Goal: Complete application form

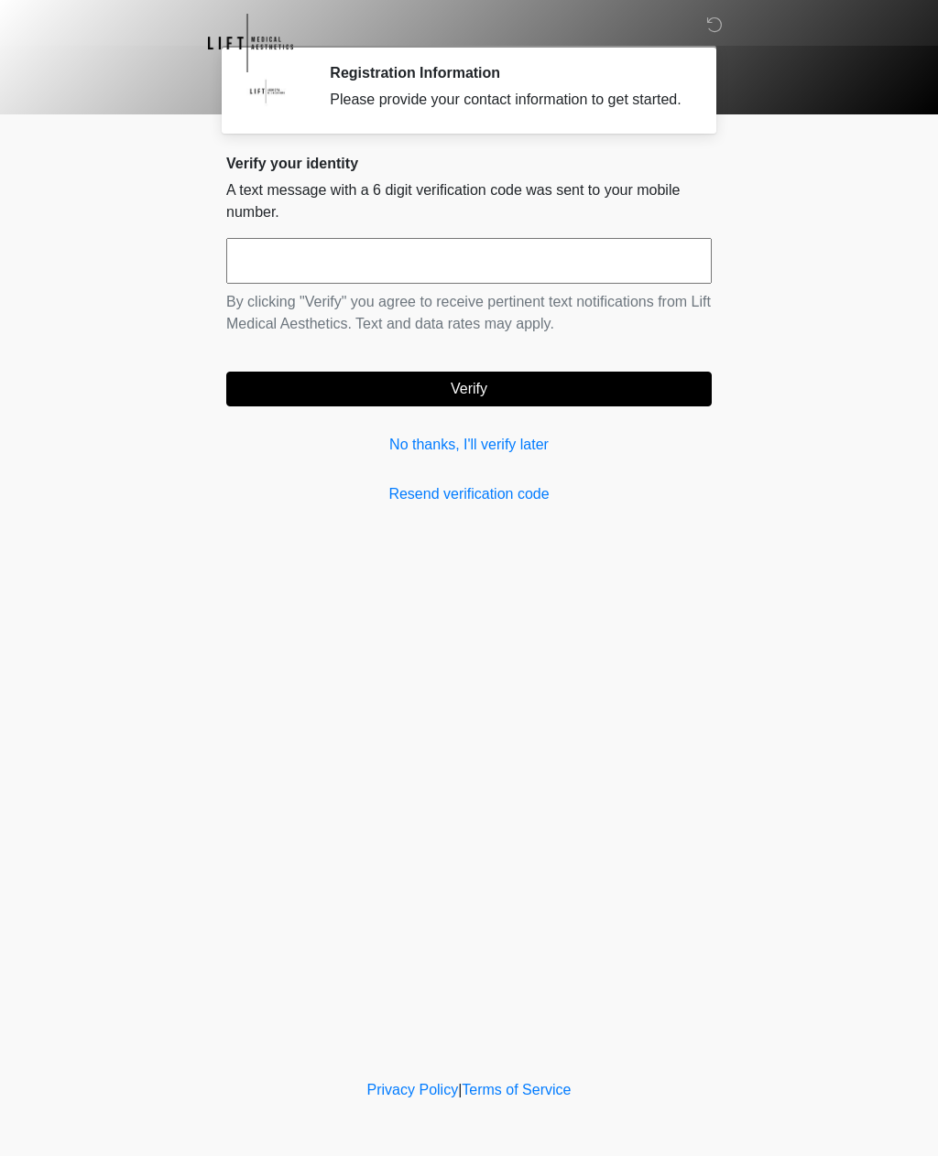
click at [390, 274] on input "text" at bounding box center [468, 261] width 485 height 46
type input "******"
click at [548, 406] on button "Verify" at bounding box center [468, 389] width 485 height 35
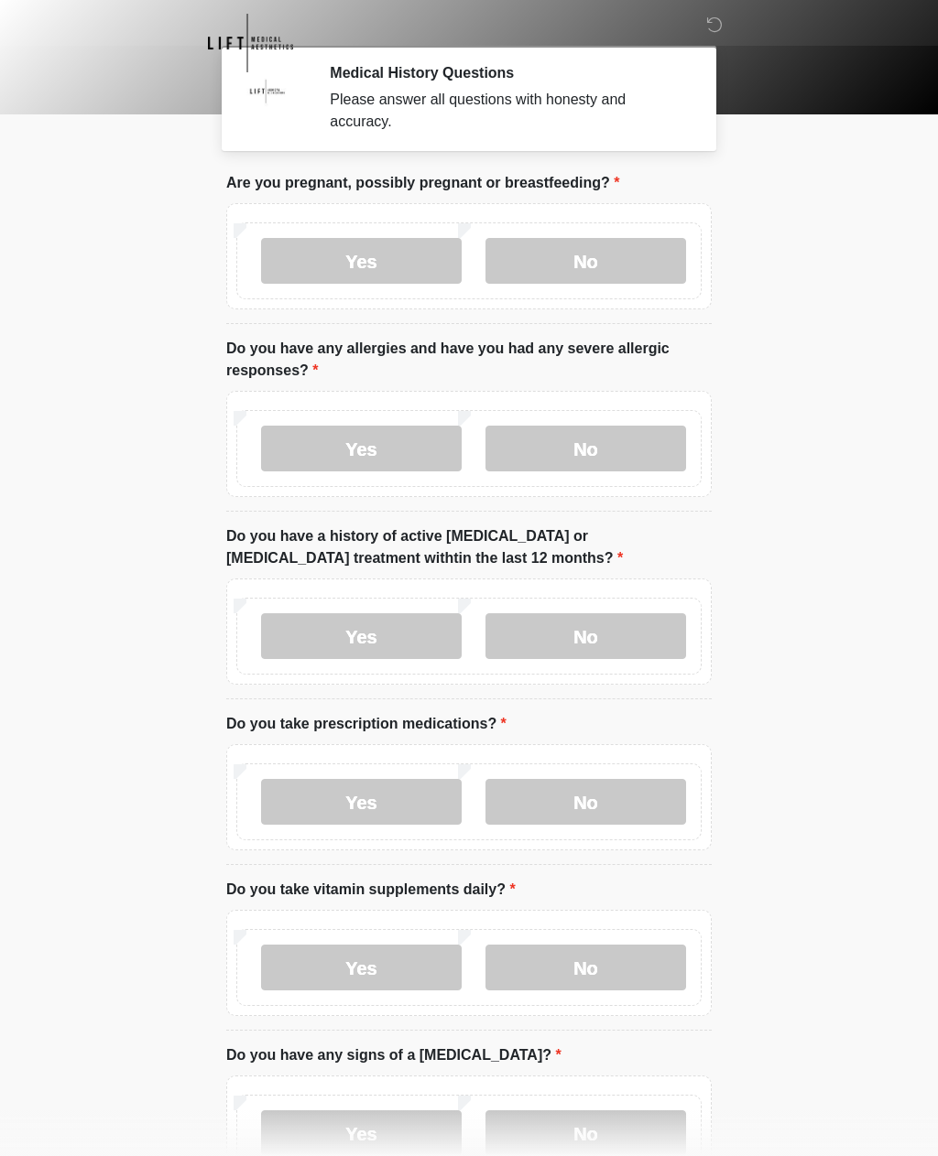
click at [623, 256] on label "No" at bounding box center [585, 261] width 201 height 46
click at [623, 457] on label "No" at bounding box center [585, 449] width 201 height 46
click at [632, 653] on label "No" at bounding box center [585, 636] width 201 height 46
click at [613, 813] on label "No" at bounding box center [585, 802] width 201 height 46
click at [640, 968] on label "No" at bounding box center [585, 968] width 201 height 46
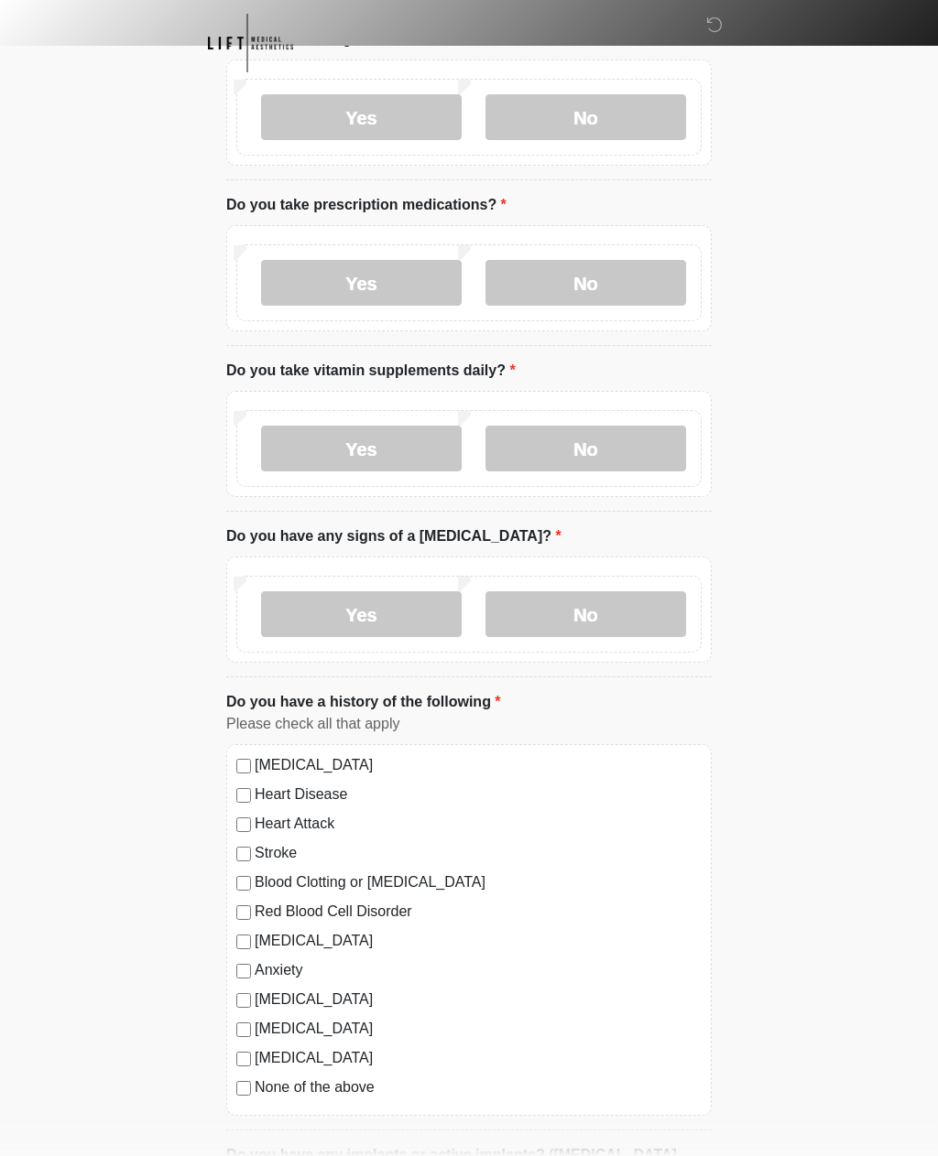
scroll to position [519, 0]
click at [618, 623] on label "No" at bounding box center [585, 615] width 201 height 46
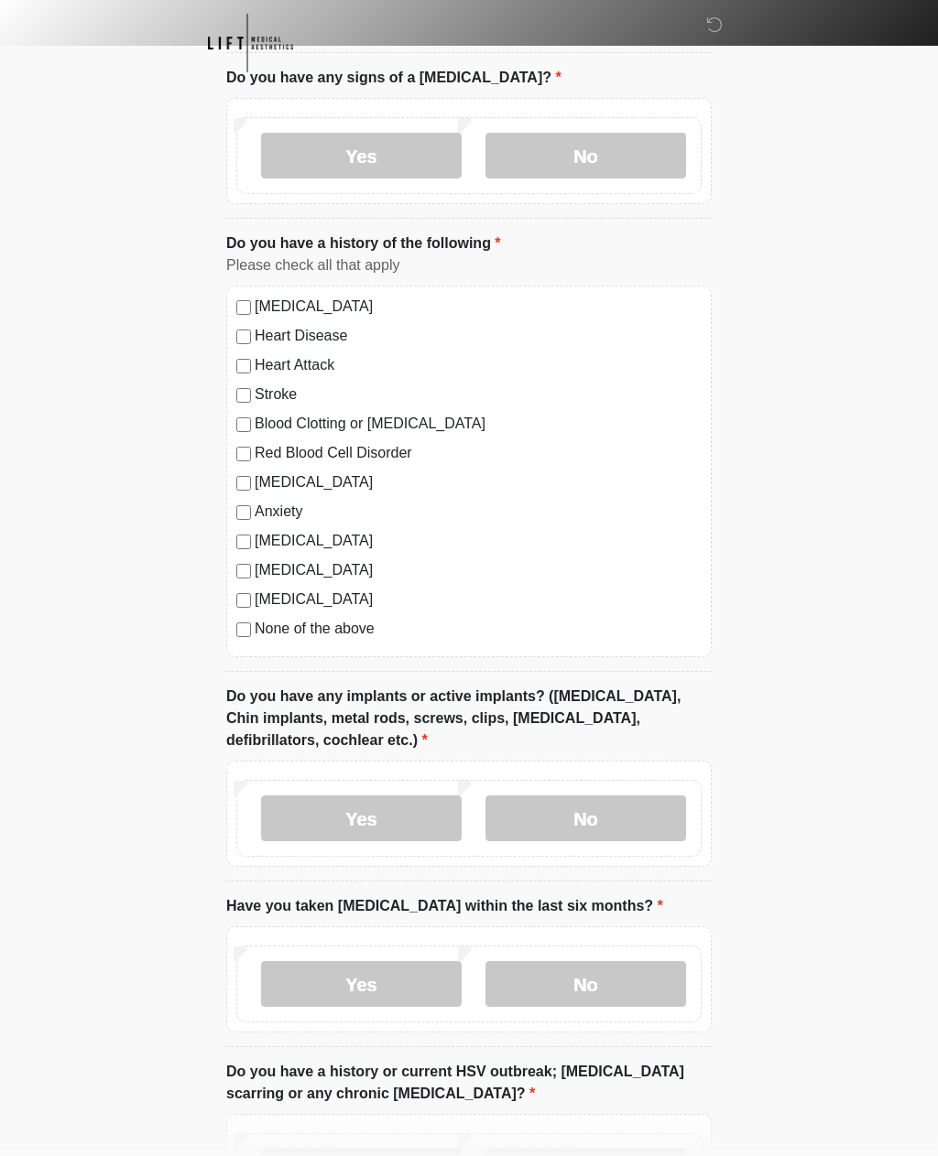
scroll to position [1003, 0]
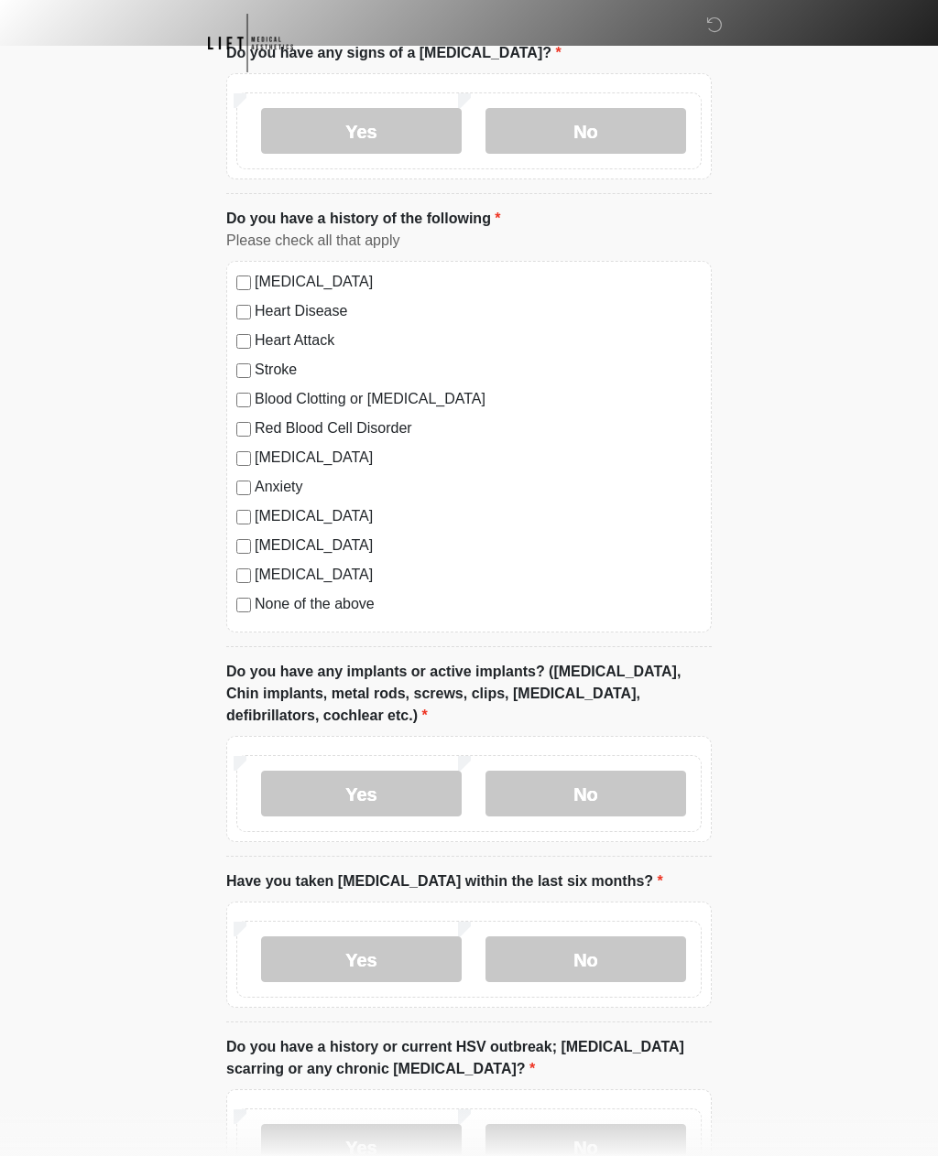
click at [631, 799] on label "No" at bounding box center [585, 794] width 201 height 46
click at [604, 964] on label "No" at bounding box center [585, 960] width 201 height 46
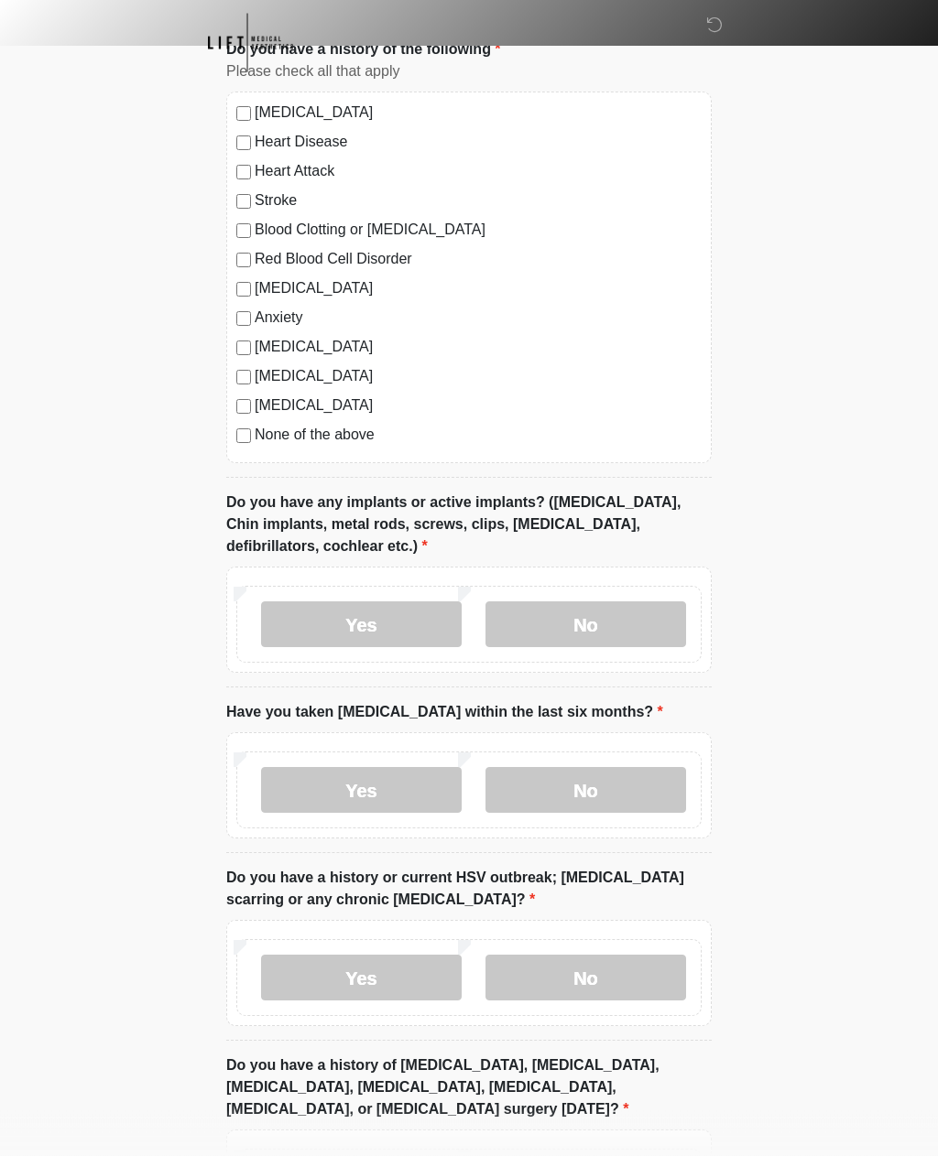
scroll to position [1351, 0]
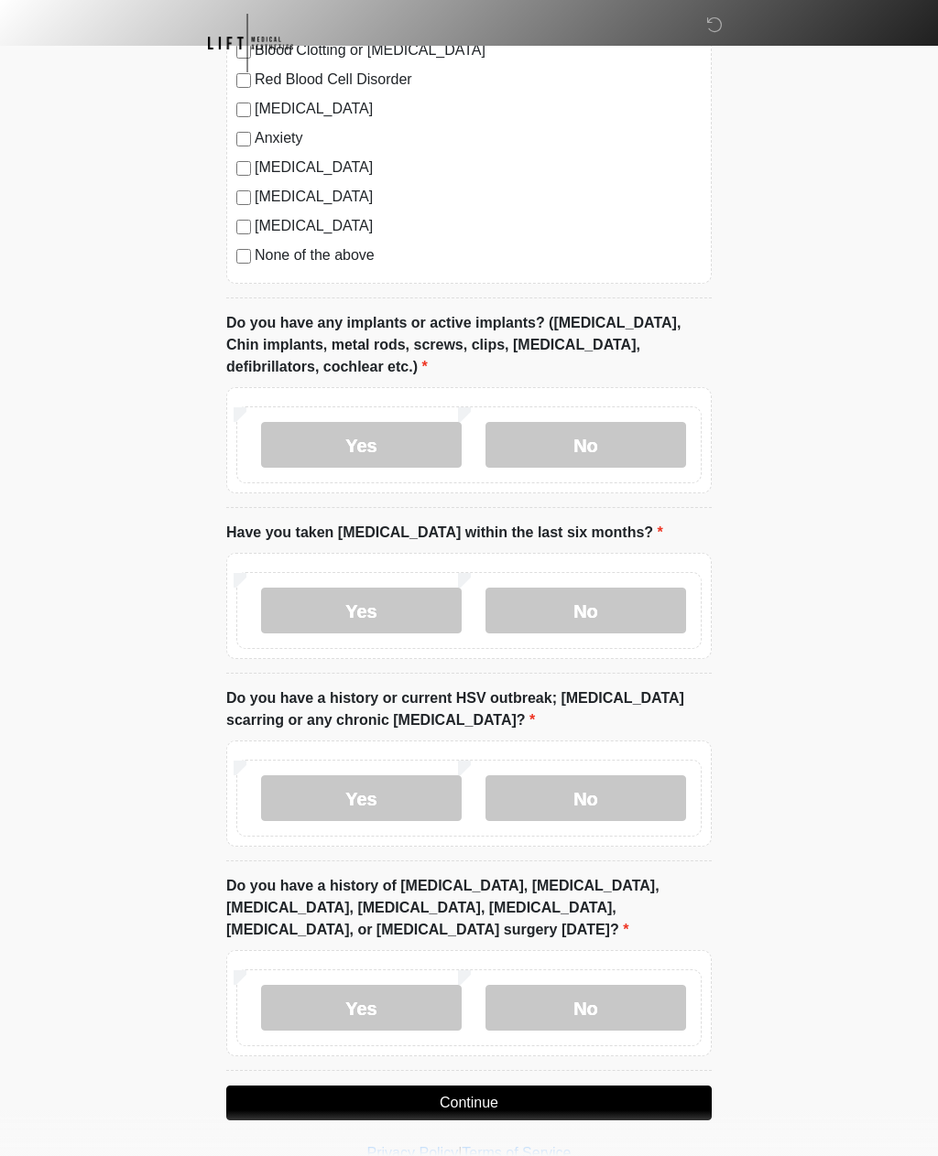
click at [621, 794] on label "No" at bounding box center [585, 799] width 201 height 46
click at [584, 1005] on label "No" at bounding box center [585, 1008] width 201 height 46
click at [420, 1091] on button "Continue" at bounding box center [468, 1103] width 485 height 35
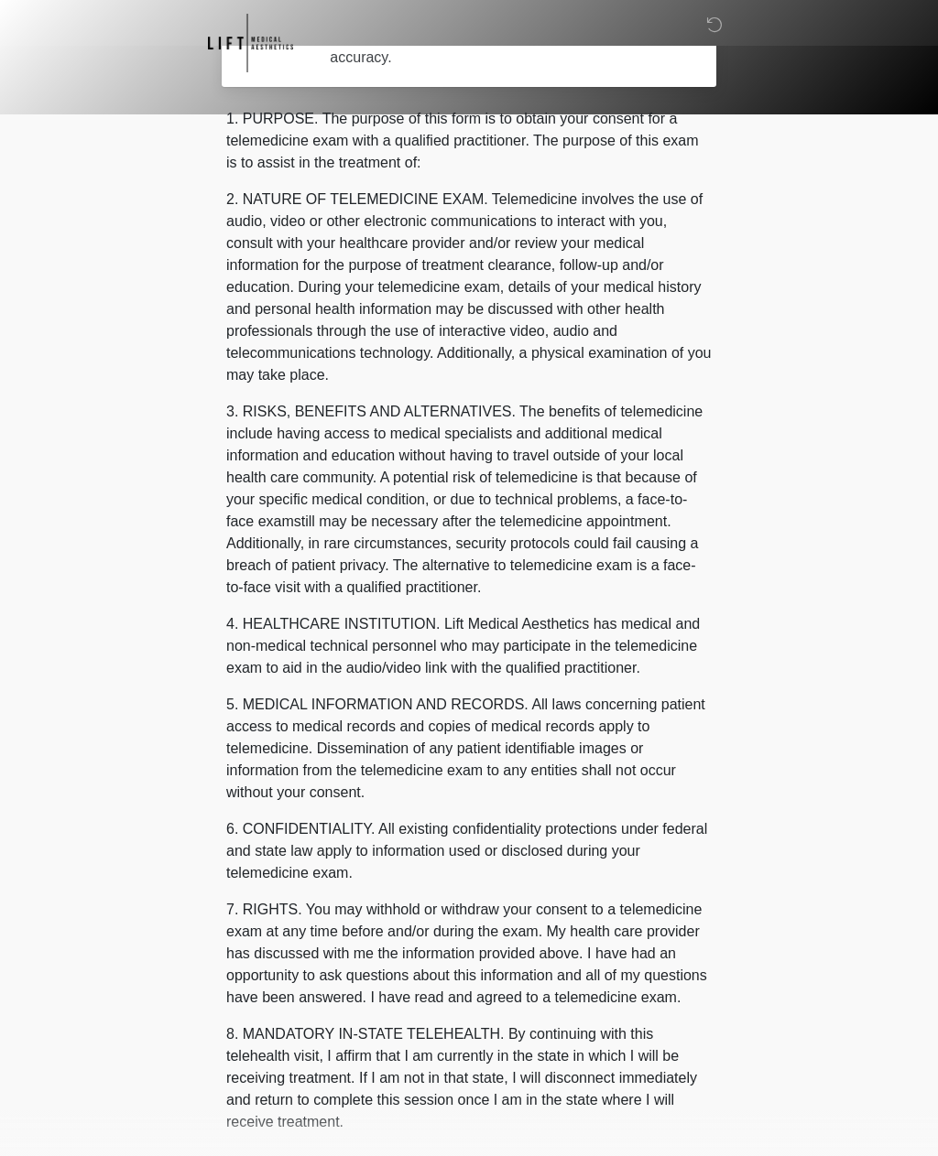
scroll to position [0, 0]
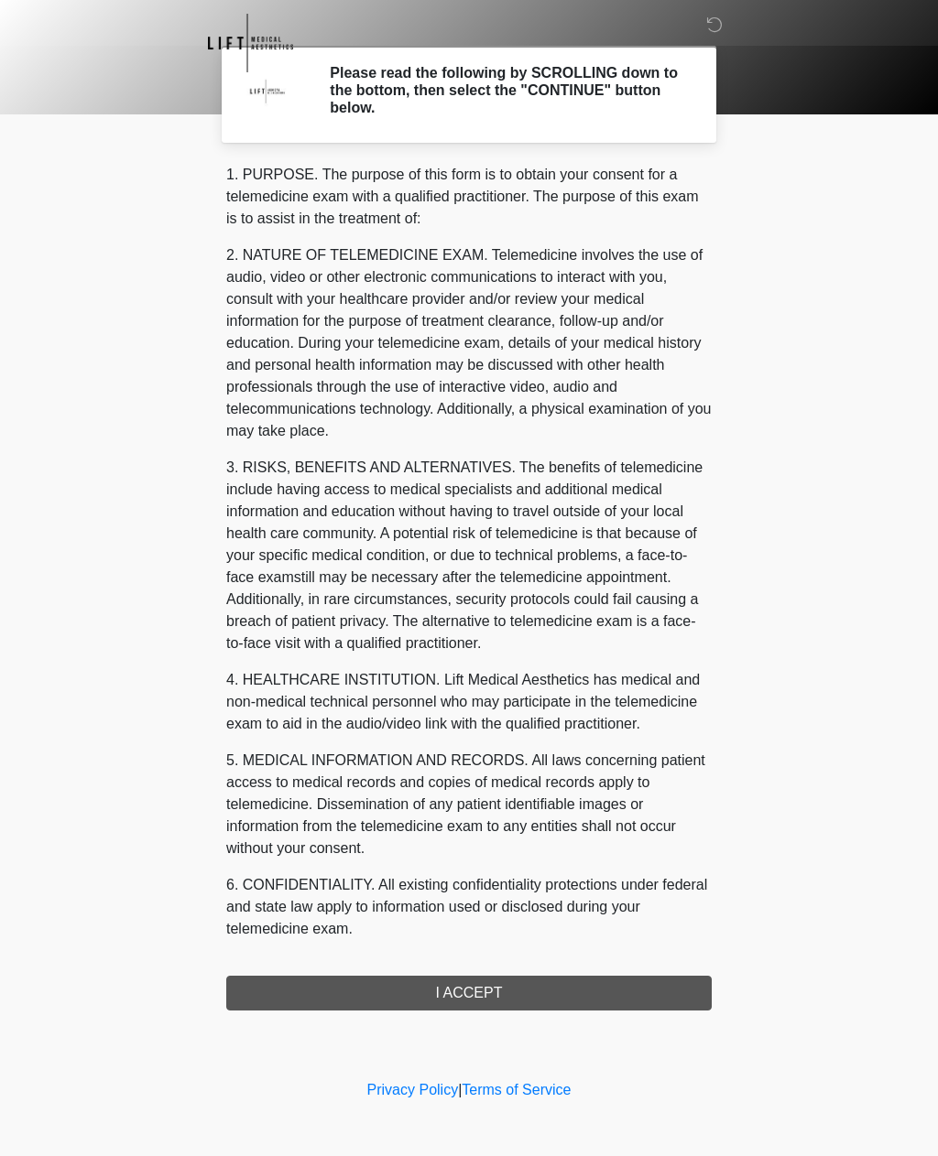
click at [364, 995] on div "1. PURPOSE. The purpose of this form is to obtain your consent for a telemedici…" at bounding box center [468, 587] width 485 height 847
click at [512, 993] on div "1. PURPOSE. The purpose of this form is to obtain your consent for a telemedici…" at bounding box center [468, 587] width 485 height 847
click at [478, 998] on div "1. PURPOSE. The purpose of this form is to obtain your consent for a telemedici…" at bounding box center [468, 587] width 485 height 847
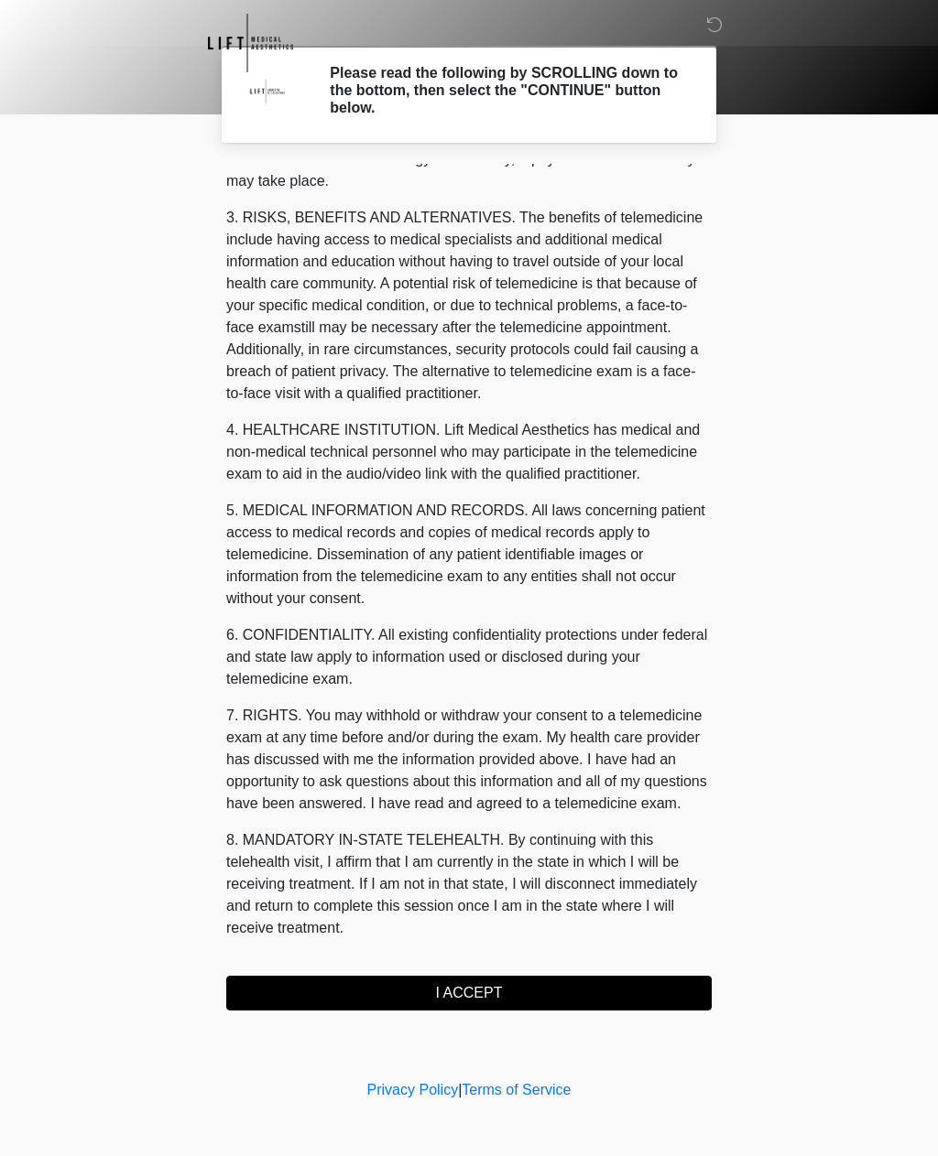
click at [493, 1004] on button "I ACCEPT" at bounding box center [468, 993] width 485 height 35
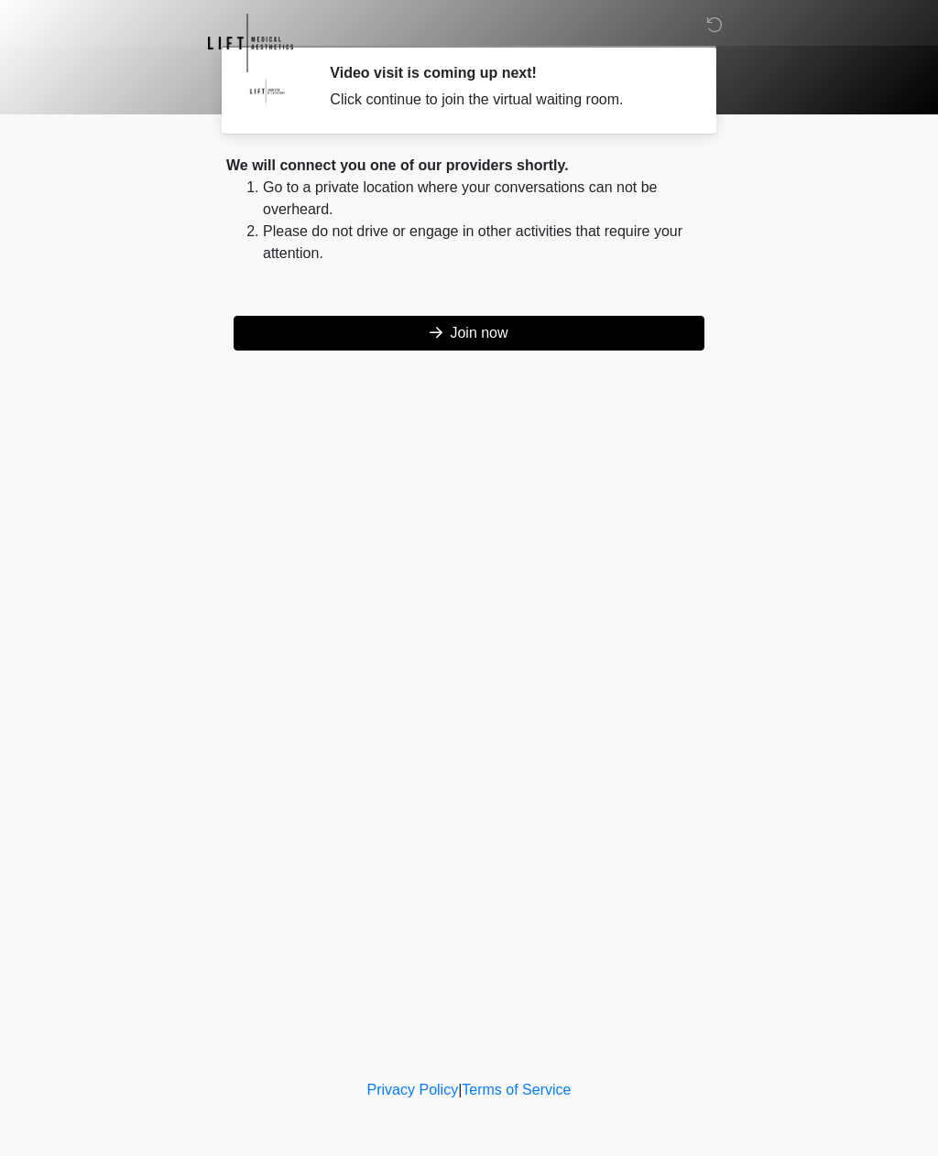
click at [495, 345] on button "Join now" at bounding box center [468, 333] width 471 height 35
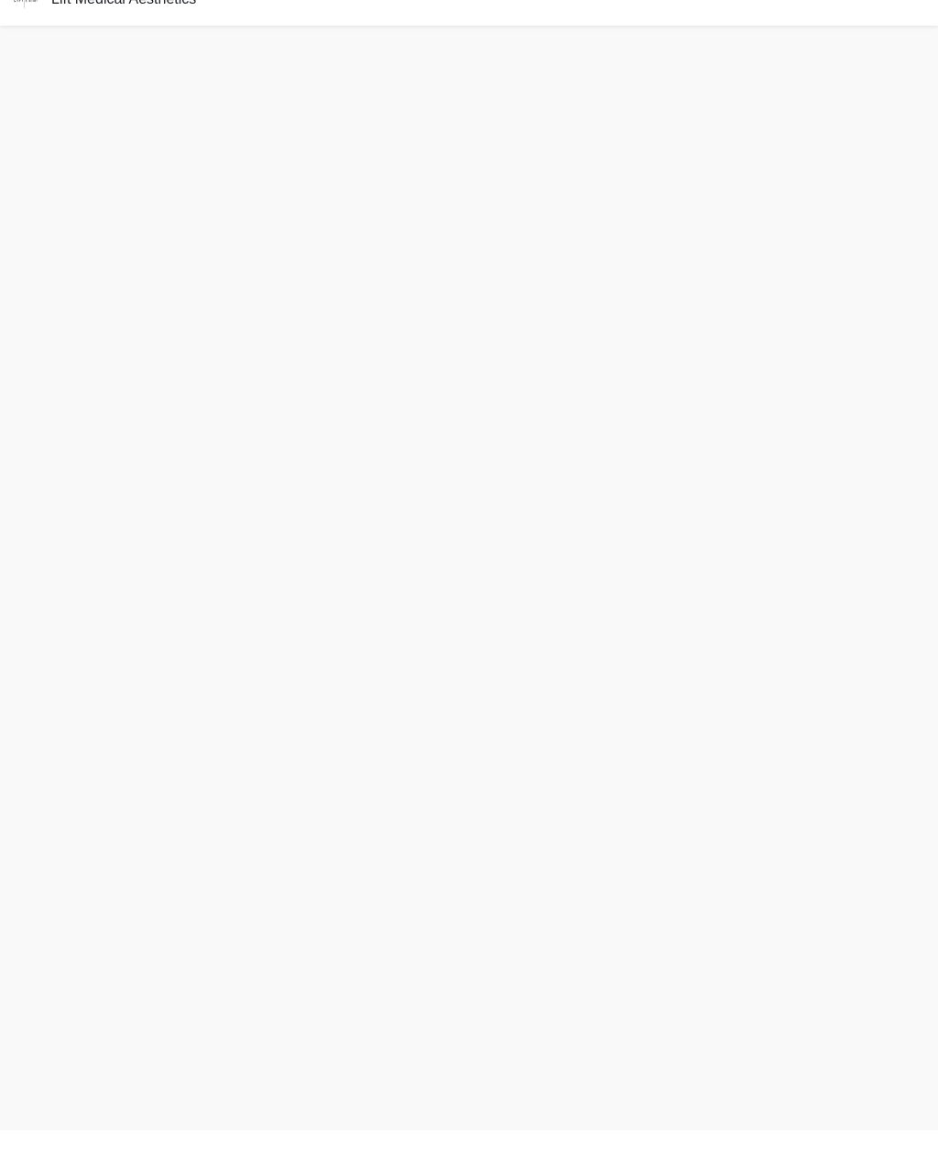
scroll to position [5, 0]
